Goal: Download file/media

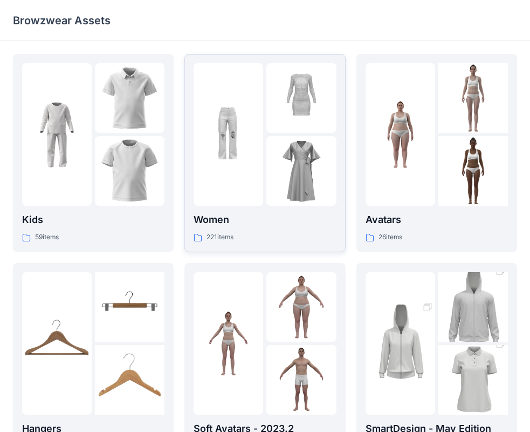
click at [225, 220] on p "Women" at bounding box center [265, 219] width 142 height 15
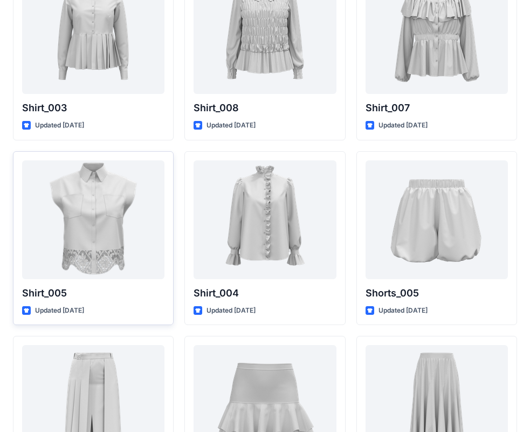
scroll to position [4891, 0]
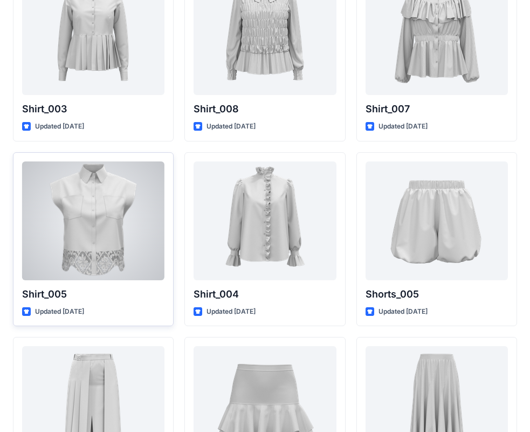
click at [94, 268] on div at bounding box center [93, 220] width 142 height 119
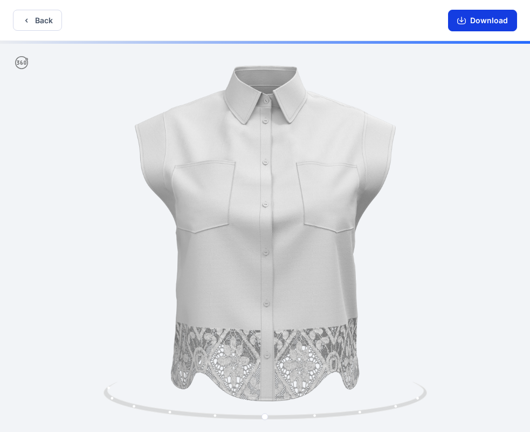
click at [499, 13] on button "Download" at bounding box center [482, 21] width 69 height 22
click at [502, 17] on button "Download" at bounding box center [482, 21] width 69 height 22
click at [26, 22] on icon "button" at bounding box center [26, 20] width 9 height 9
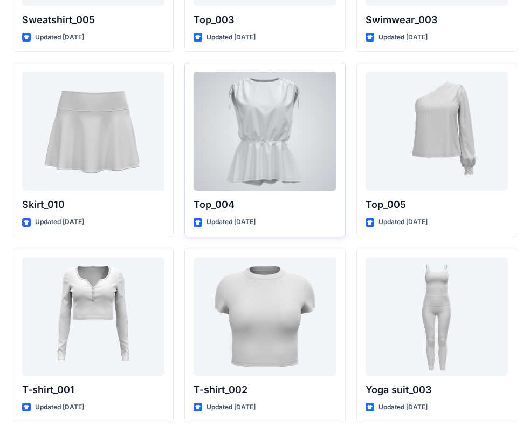
scroll to position [5576, 0]
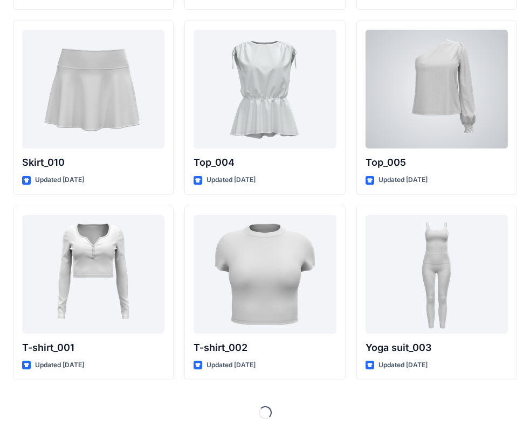
click at [471, 107] on div at bounding box center [437, 89] width 142 height 119
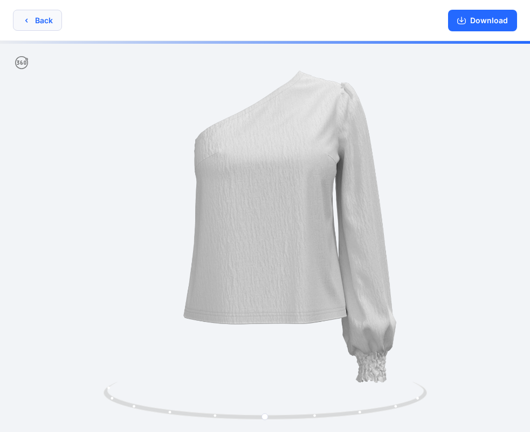
click at [30, 20] on icon "button" at bounding box center [26, 20] width 9 height 9
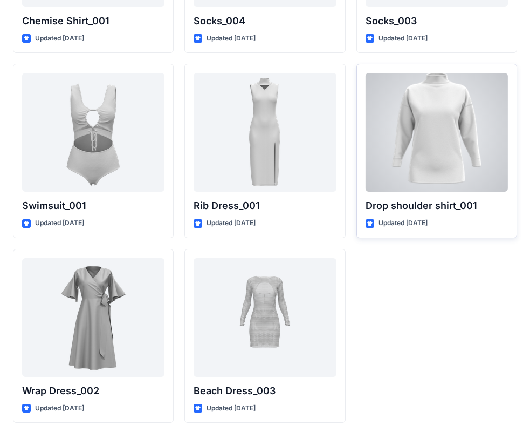
scroll to position [13297, 0]
